Goal: Manage account settings

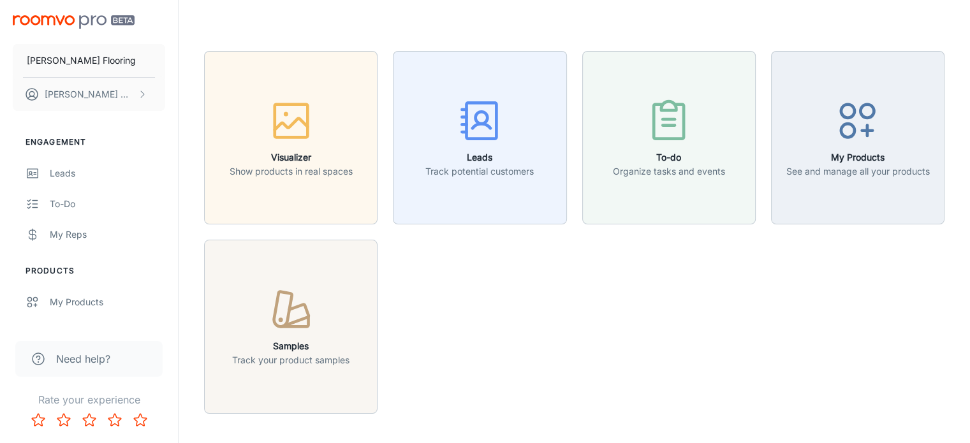
click at [686, 425] on div "Visualizer Show products in real spaces Leads Track potential customers To-do O…" at bounding box center [574, 271] width 740 height 441
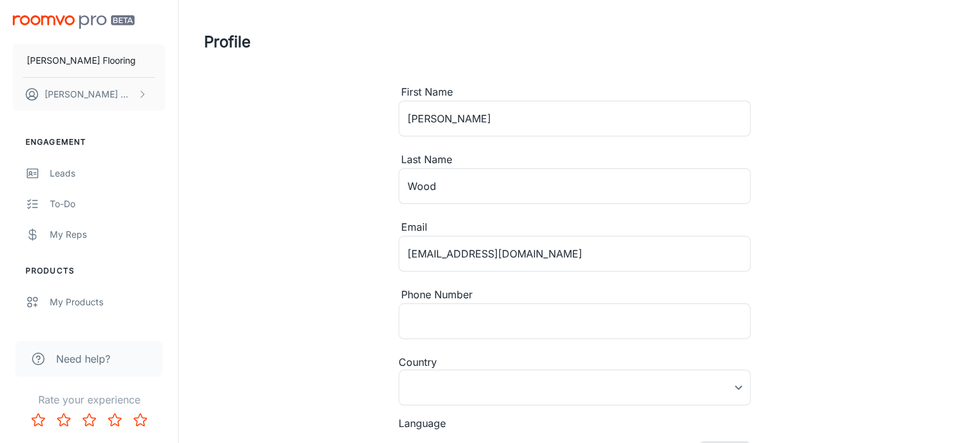
type input "Canada"
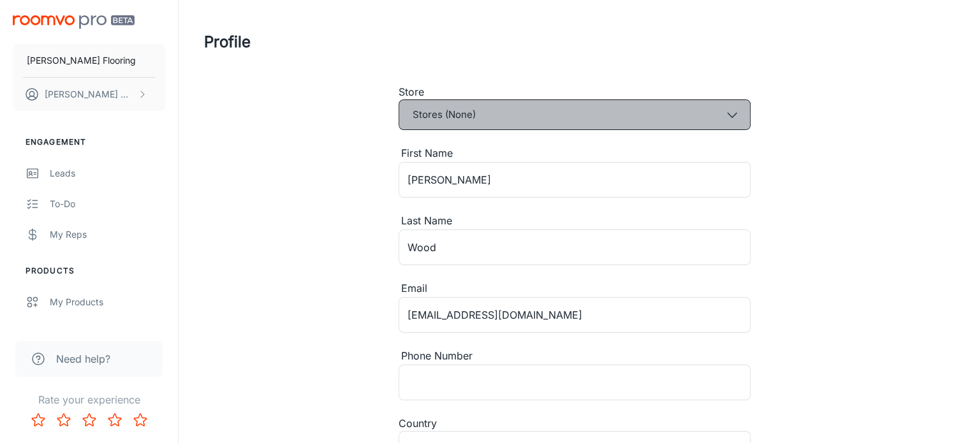
click at [725, 112] on icon "button" at bounding box center [732, 115] width 14 height 14
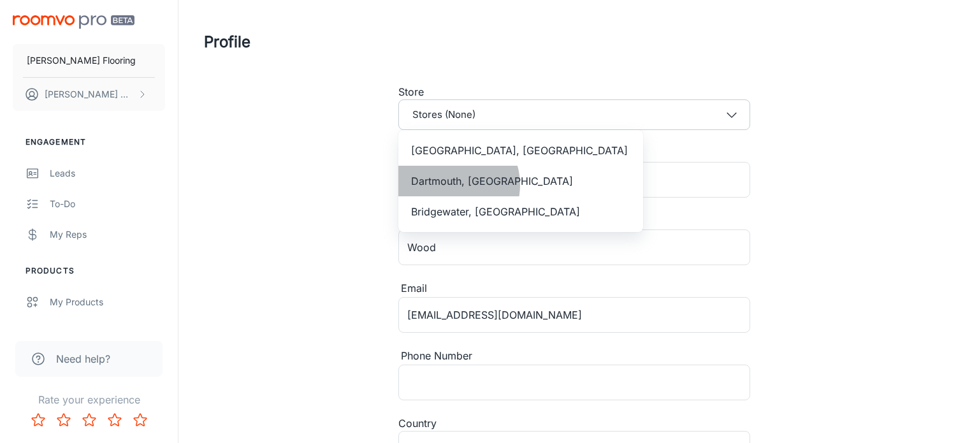
click at [451, 185] on span "Dartmouth, NS" at bounding box center [492, 180] width 162 height 15
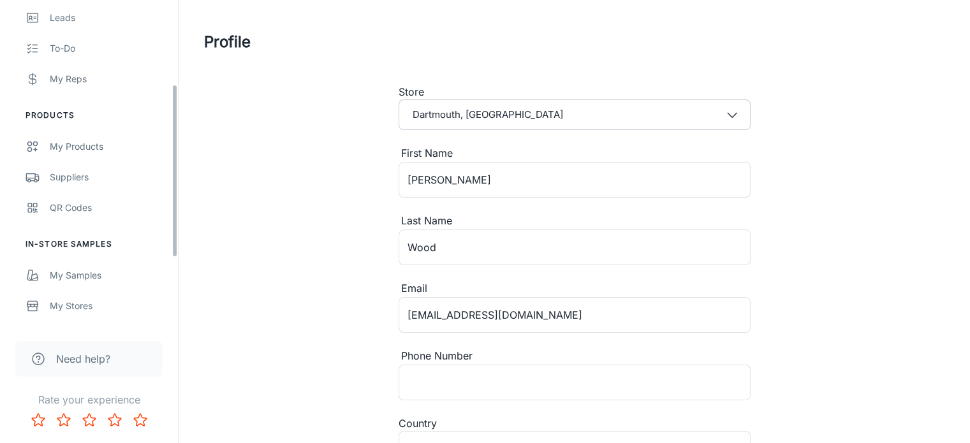
scroll to position [140, 0]
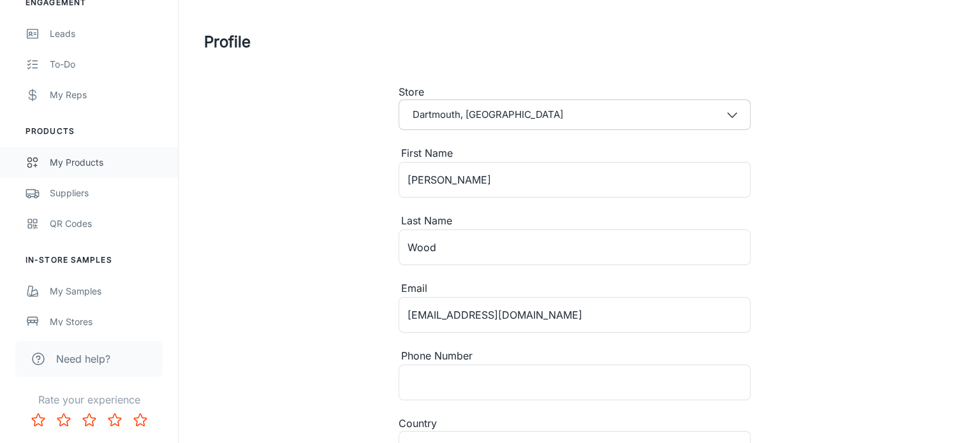
click at [69, 157] on div "My Products" at bounding box center [107, 163] width 115 height 14
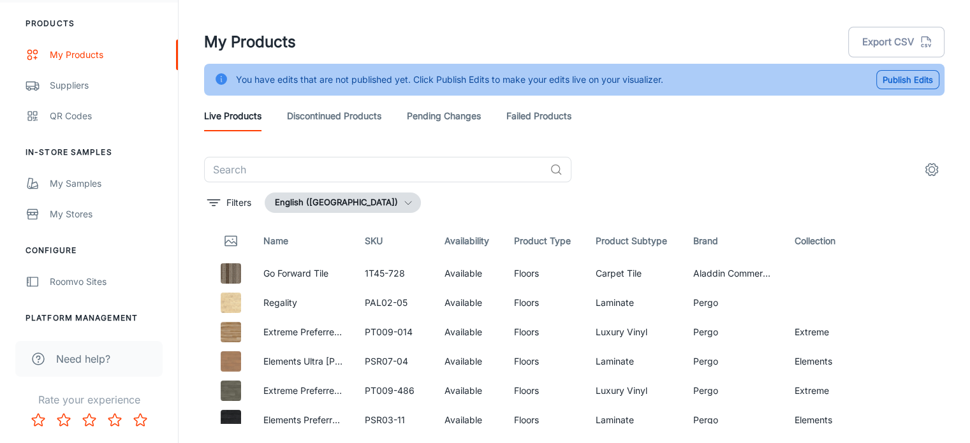
scroll to position [286, 0]
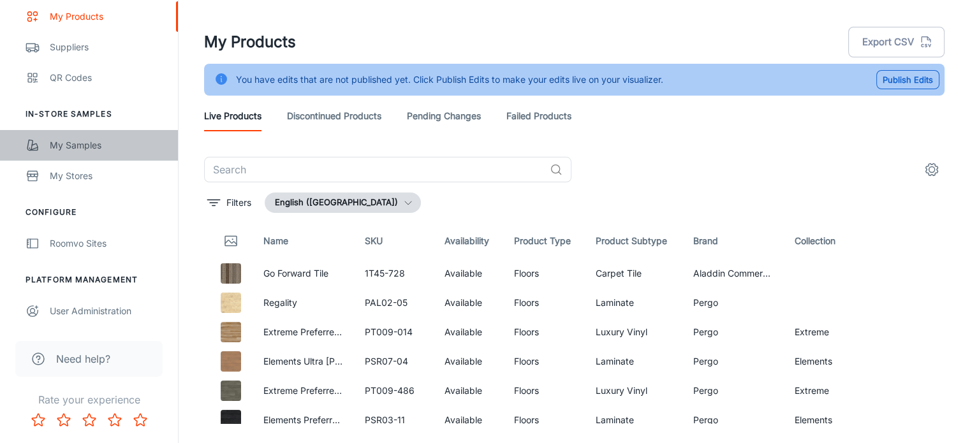
click at [93, 150] on div "My Samples" at bounding box center [107, 145] width 115 height 14
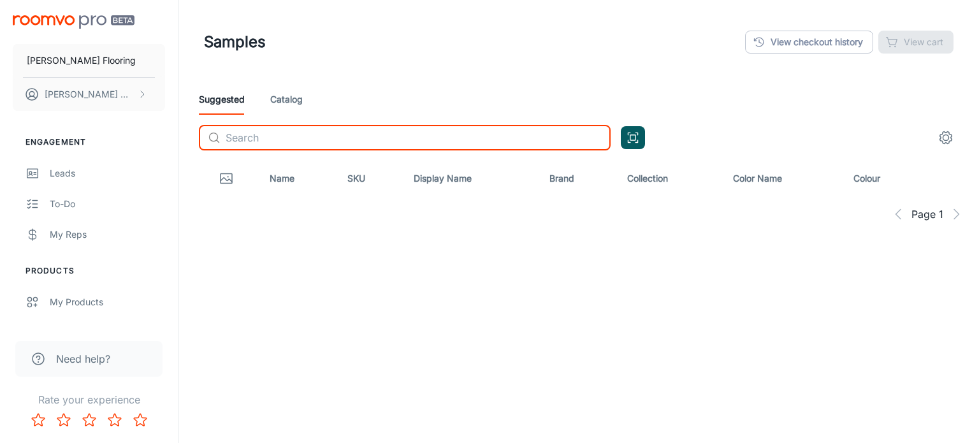
click at [463, 135] on input "text" at bounding box center [418, 137] width 385 height 25
type input "beachside collective"
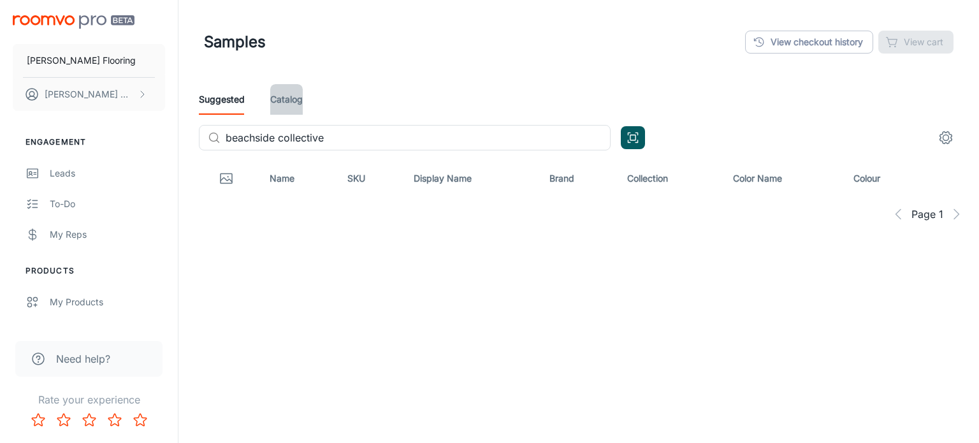
click at [286, 97] on link "Catalog" at bounding box center [286, 99] width 33 height 31
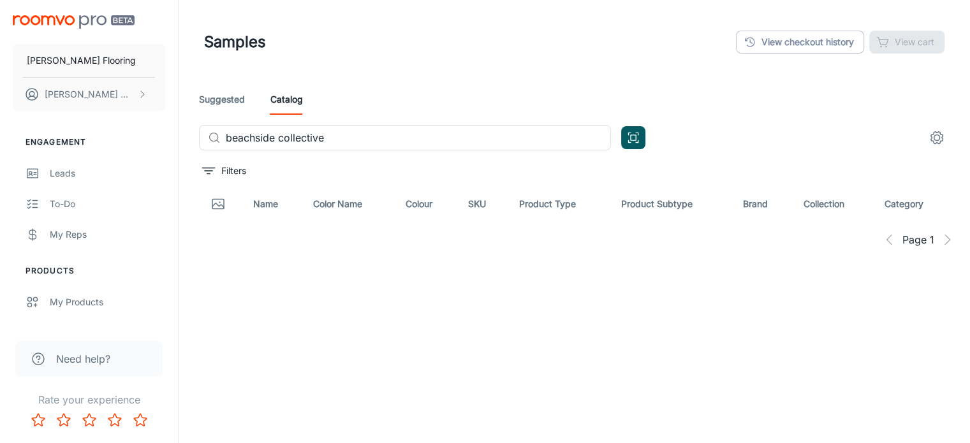
click at [418, 177] on div "Filters" at bounding box center [579, 171] width 761 height 20
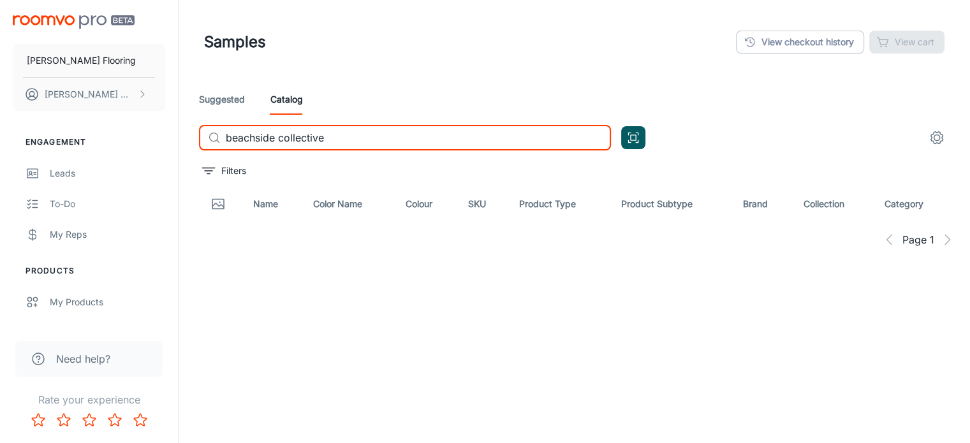
click at [377, 140] on input "beachside collective" at bounding box center [418, 137] width 385 height 25
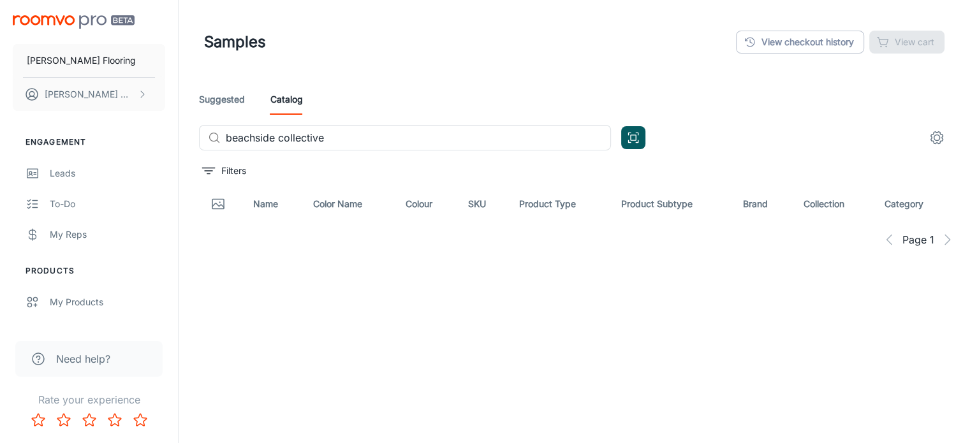
click at [736, 161] on div "Filters" at bounding box center [579, 171] width 761 height 20
click at [357, 165] on div "Filters" at bounding box center [579, 171] width 761 height 20
click at [288, 102] on link "Catalog" at bounding box center [286, 99] width 33 height 31
click at [214, 138] on icon at bounding box center [214, 137] width 13 height 13
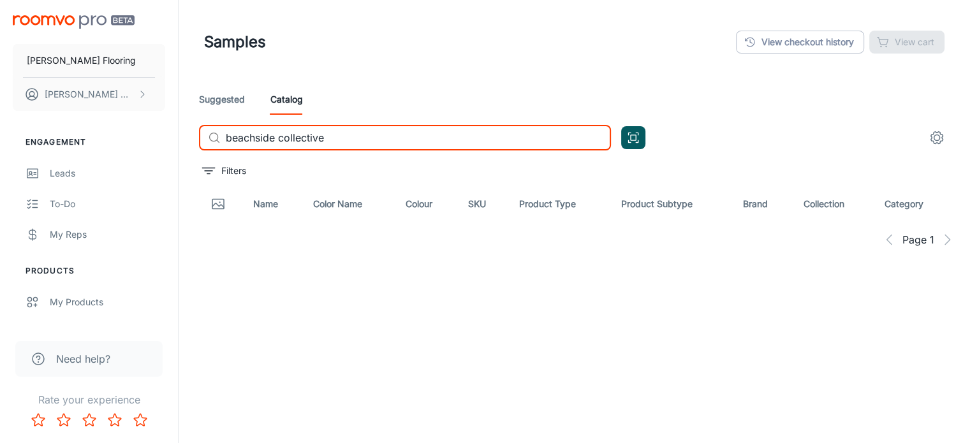
click at [380, 144] on input "beachside collective" at bounding box center [418, 137] width 385 height 25
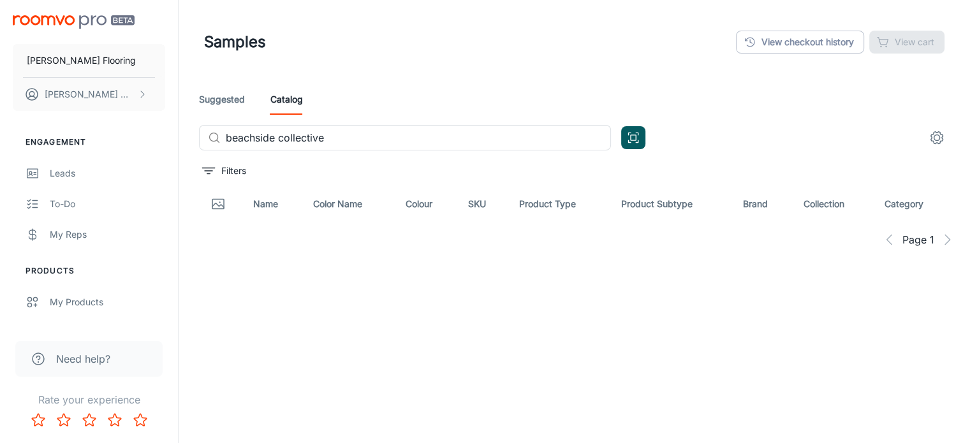
click at [359, 180] on div "Filters" at bounding box center [579, 171] width 761 height 20
click at [135, 92] on button "Patrick Wood" at bounding box center [89, 94] width 152 height 33
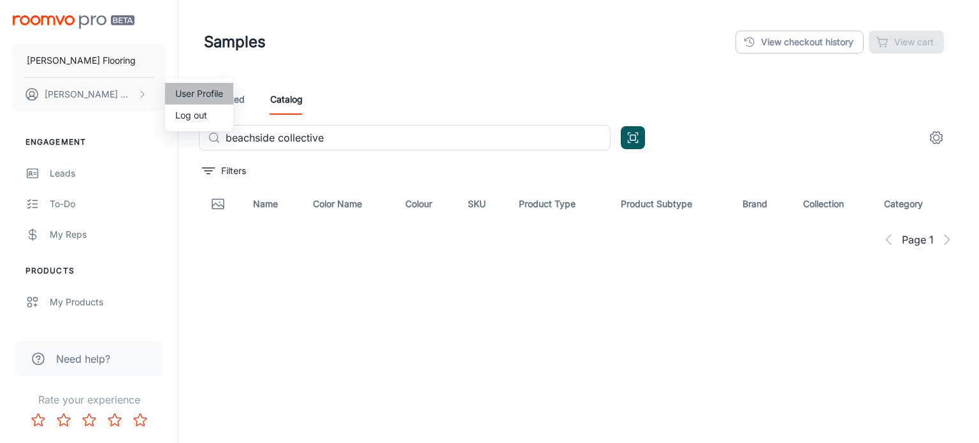
click at [203, 96] on li "User Profile" at bounding box center [199, 94] width 68 height 22
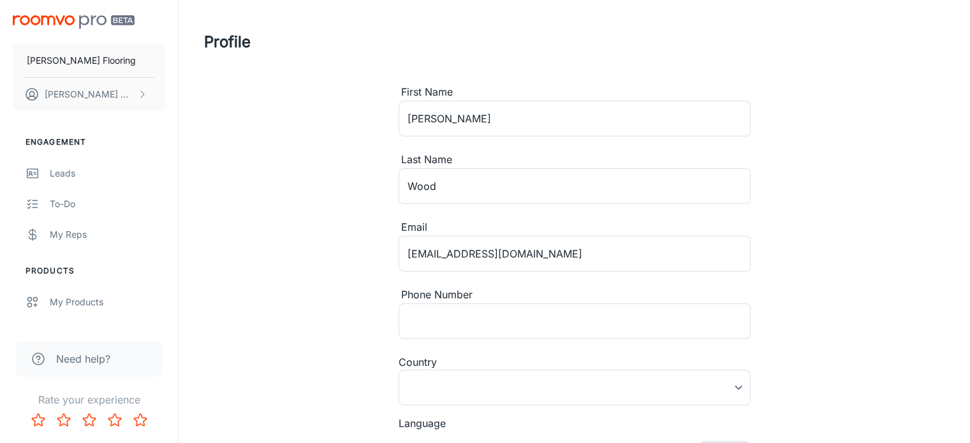
type input "Canada"
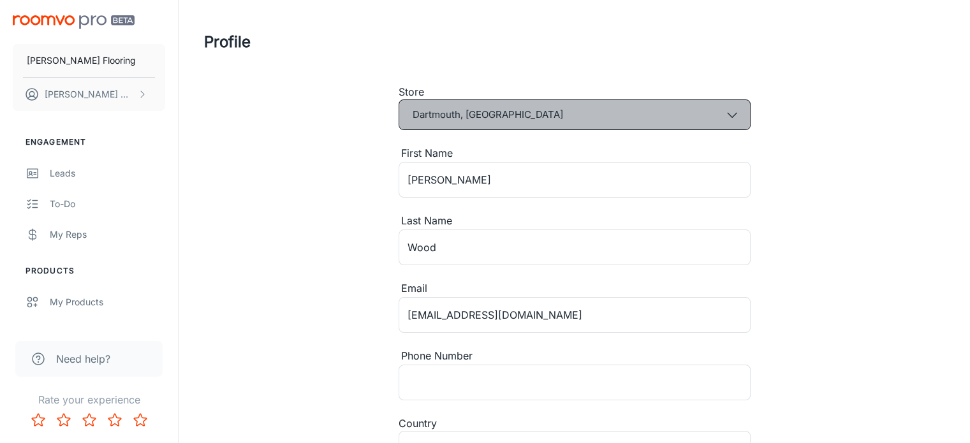
click at [729, 112] on icon "button" at bounding box center [732, 115] width 14 height 14
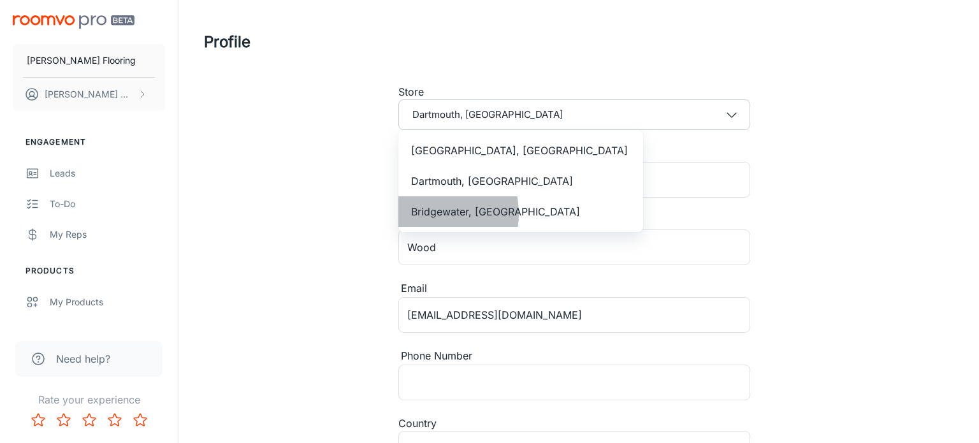
click at [426, 214] on span "Bridgewater, NS" at bounding box center [495, 211] width 169 height 15
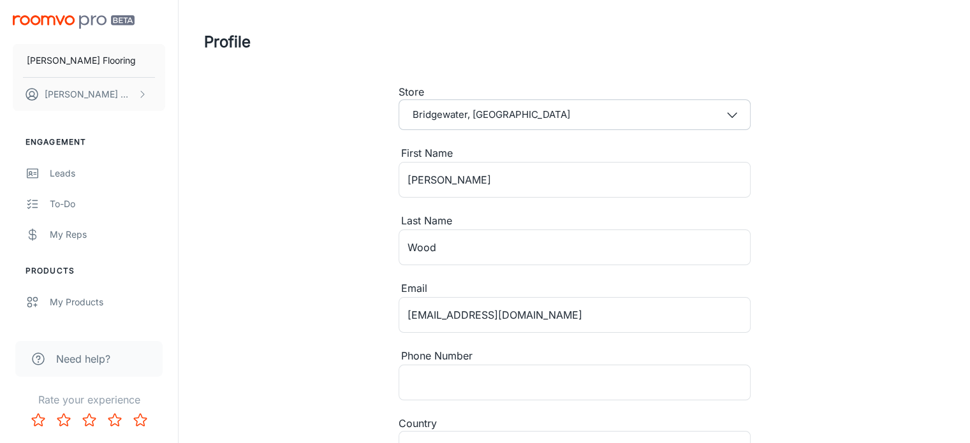
click at [302, 175] on div "Profile Store Bridgewater, NS First Name Patrick ​ Last Name Wood ​ Email pwood…" at bounding box center [574, 301] width 771 height 602
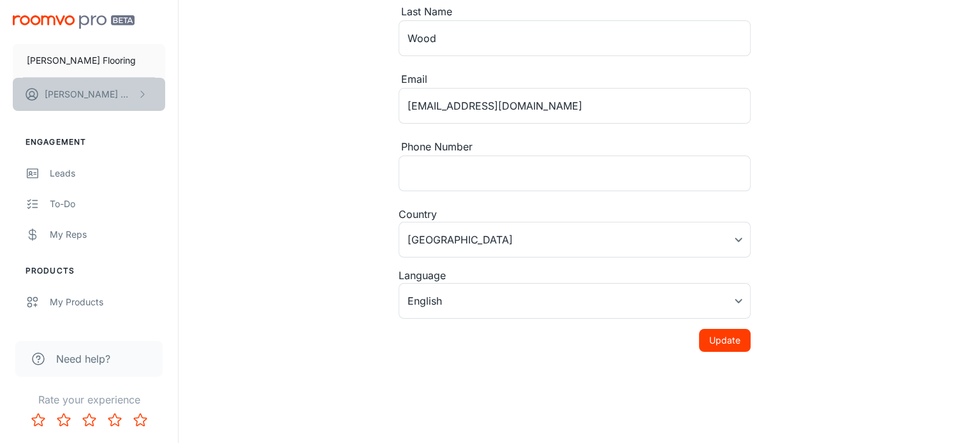
click at [102, 95] on button "Patrick Wood" at bounding box center [89, 94] width 152 height 33
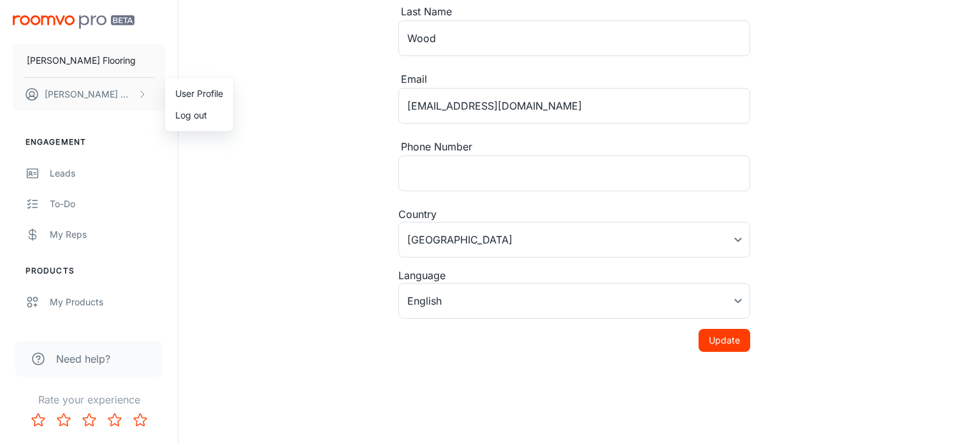
click at [382, 89] on div at bounding box center [489, 221] width 979 height 443
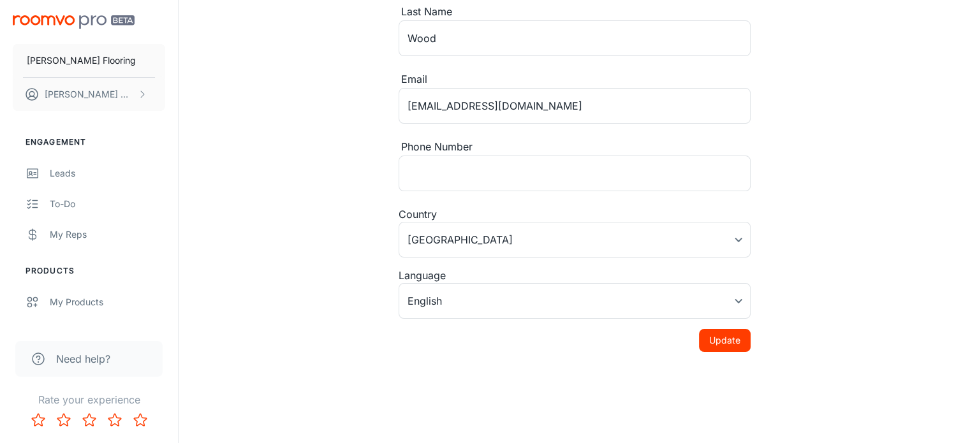
scroll to position [0, 0]
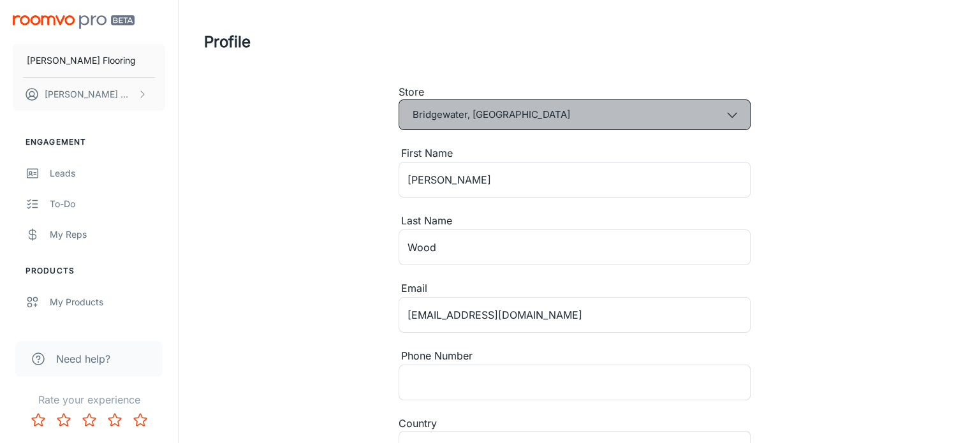
click at [741, 112] on button "Bridgewater, NS" at bounding box center [574, 114] width 352 height 31
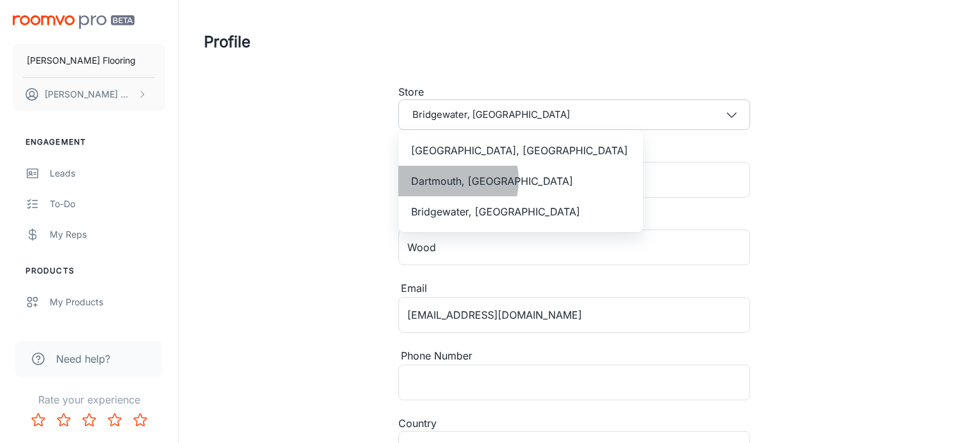
click at [453, 180] on span "Dartmouth, NS" at bounding box center [492, 180] width 162 height 15
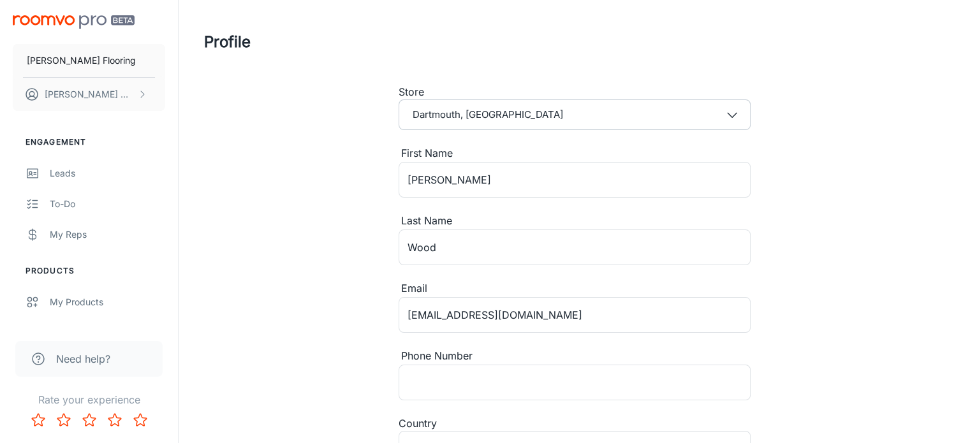
scroll to position [209, 0]
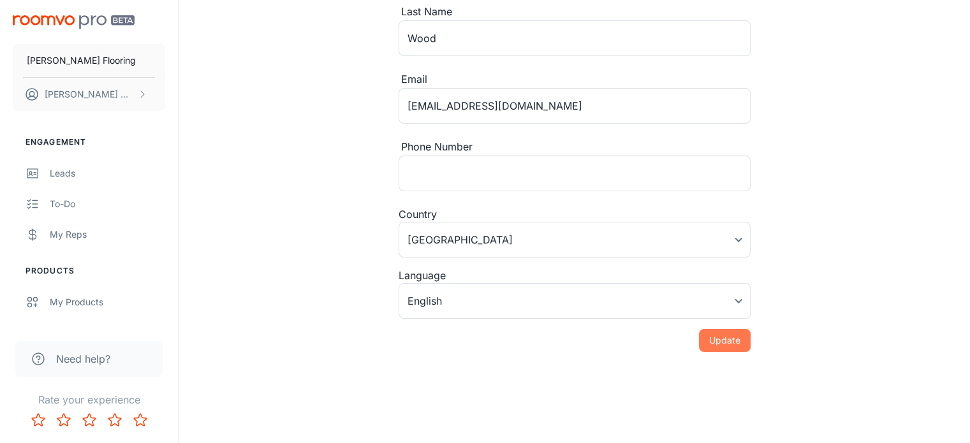
click at [727, 337] on button "Update" at bounding box center [725, 340] width 52 height 23
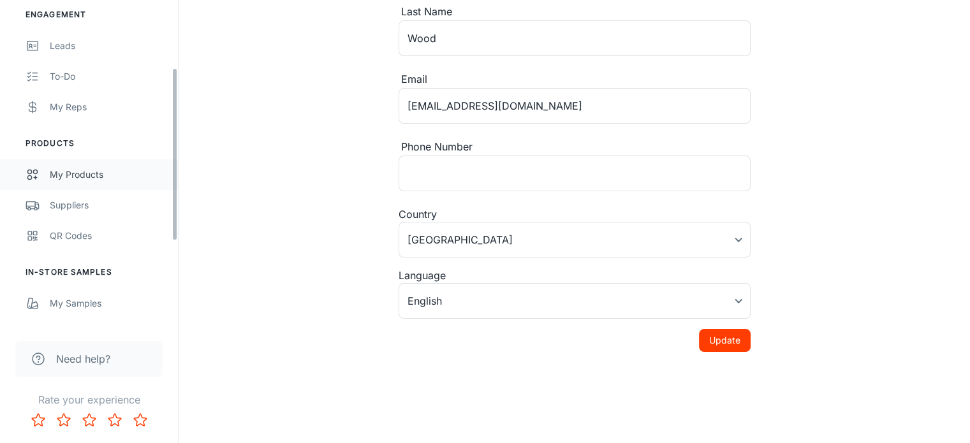
scroll to position [129, 0]
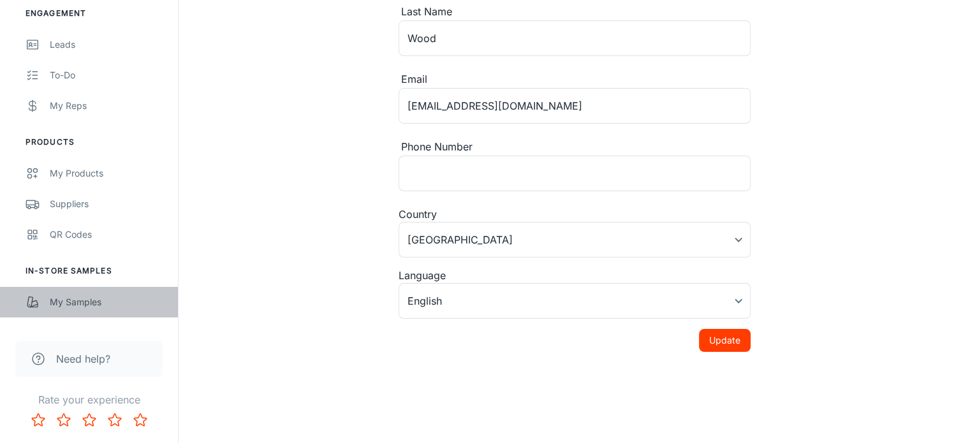
click at [68, 291] on link "My Samples" at bounding box center [89, 302] width 178 height 31
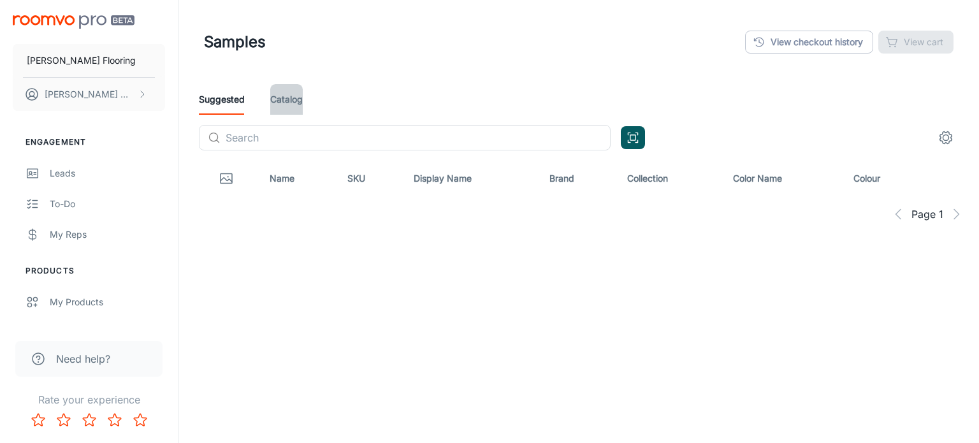
click at [281, 106] on link "Catalog" at bounding box center [286, 99] width 33 height 31
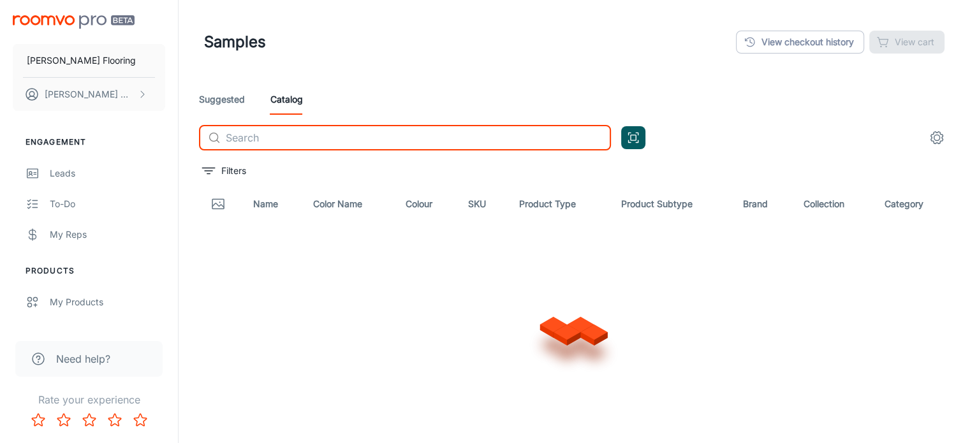
click at [251, 138] on input "text" at bounding box center [418, 137] width 385 height 25
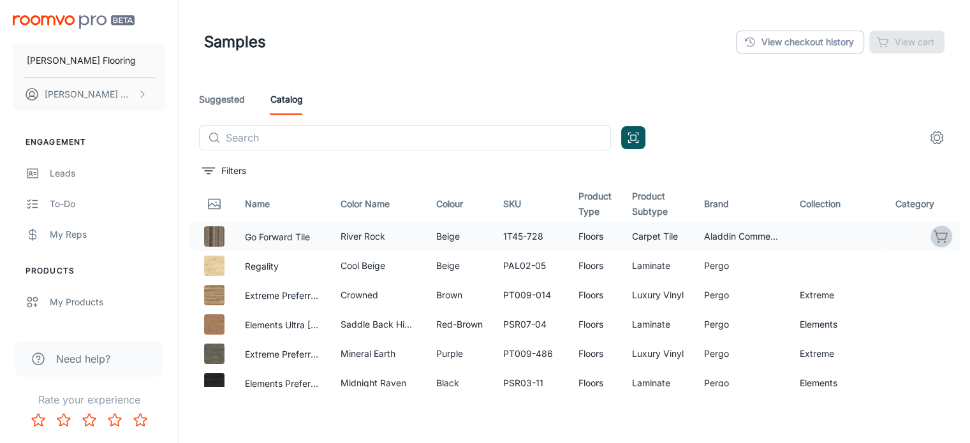
click at [933, 237] on icon "button" at bounding box center [940, 236] width 15 height 15
